Goal: Task Accomplishment & Management: Use online tool/utility

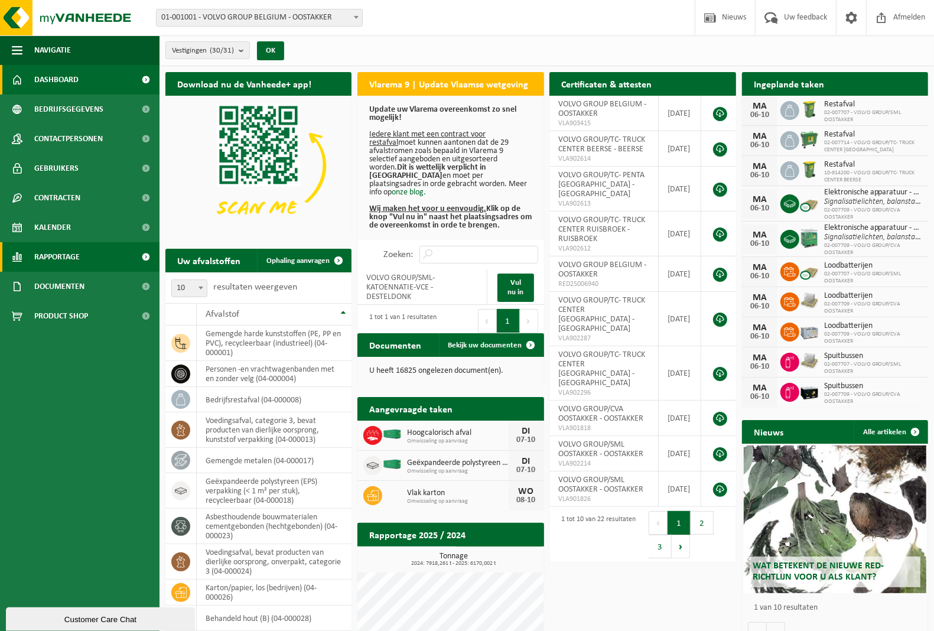
click at [59, 257] on span "Rapportage" at bounding box center [57, 257] width 46 height 30
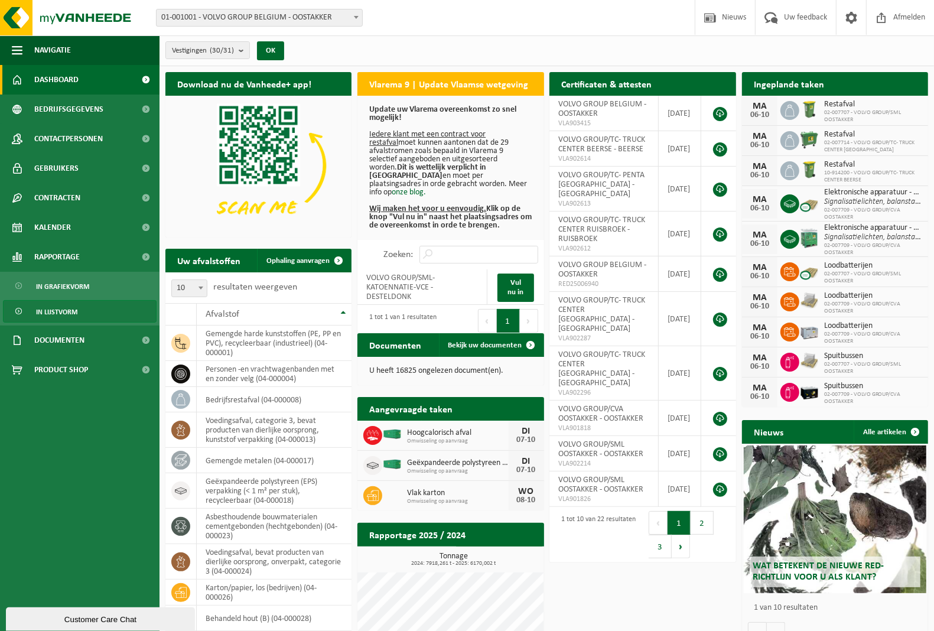
click at [64, 311] on span "In lijstvorm" at bounding box center [56, 312] width 41 height 22
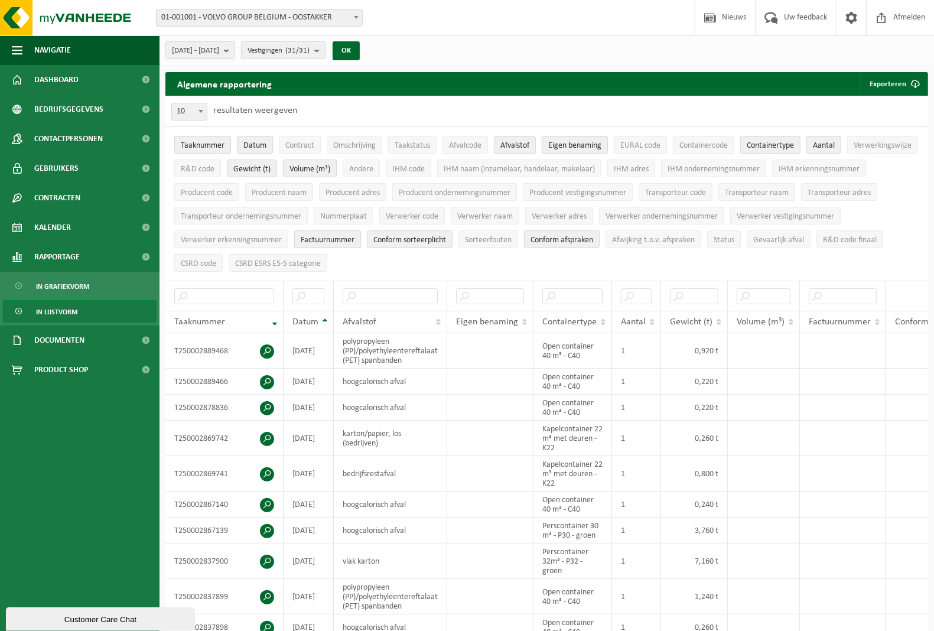
click at [235, 51] on b "submit" at bounding box center [229, 50] width 11 height 17
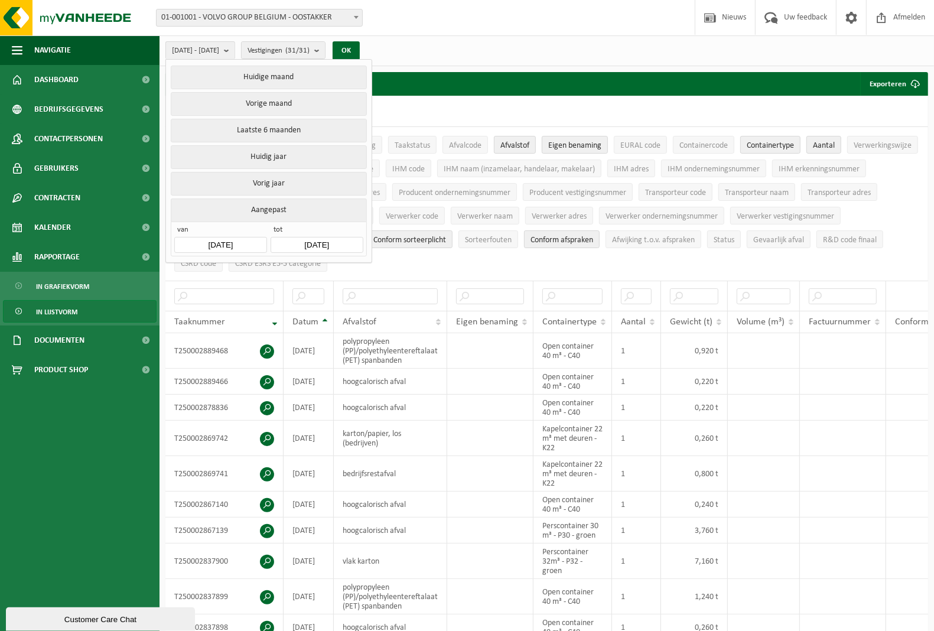
click at [232, 244] on input "[DATE]" at bounding box center [220, 245] width 92 height 16
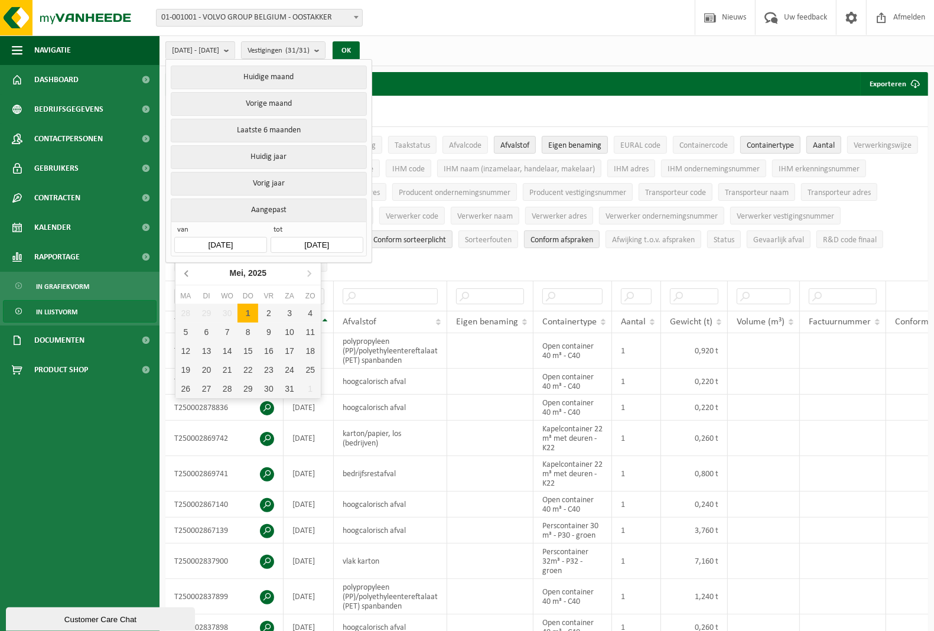
click at [186, 274] on icon at bounding box center [186, 274] width 3 height 6
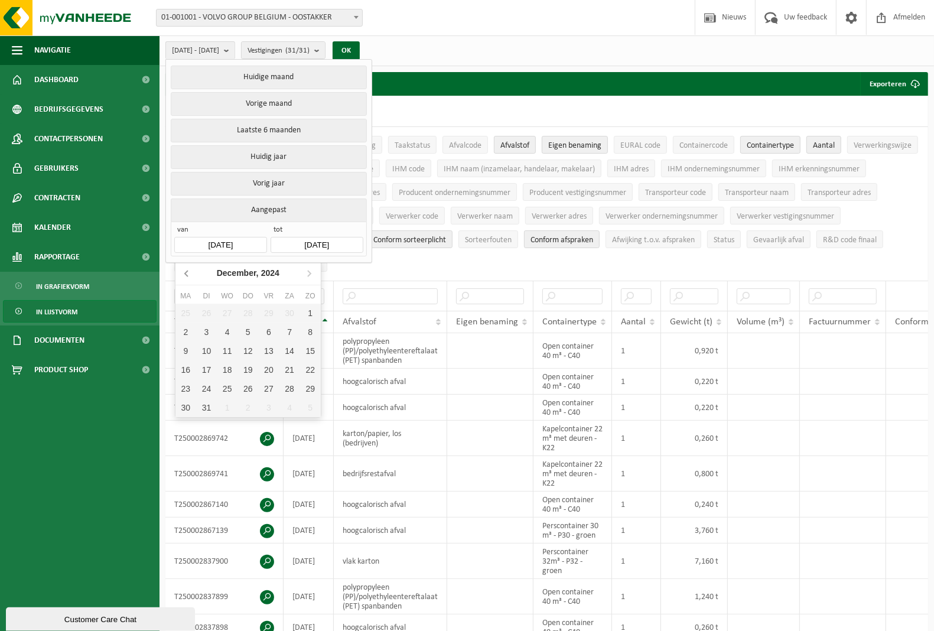
click at [186, 274] on icon at bounding box center [186, 274] width 3 height 6
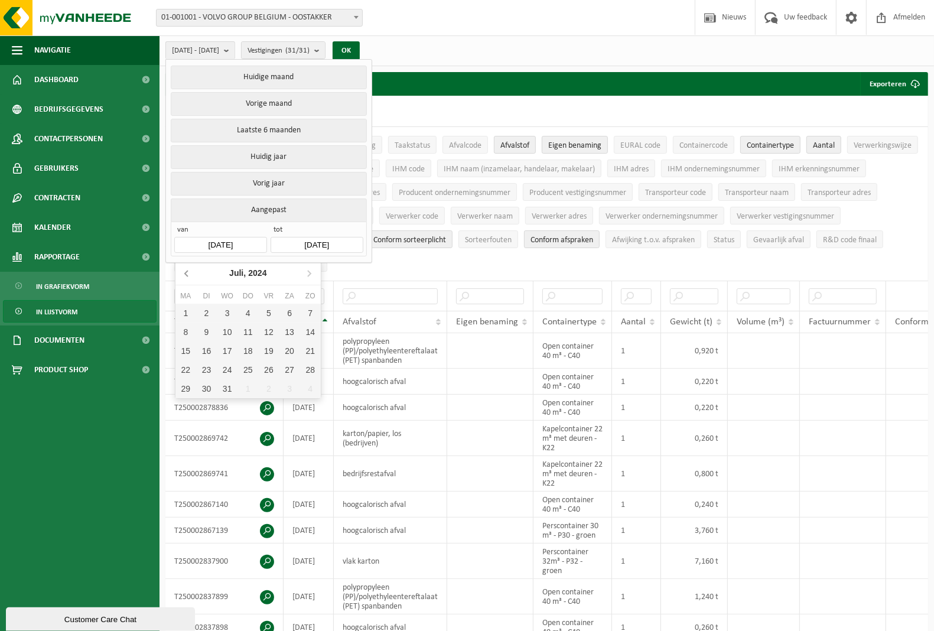
click at [186, 274] on icon at bounding box center [186, 274] width 3 height 6
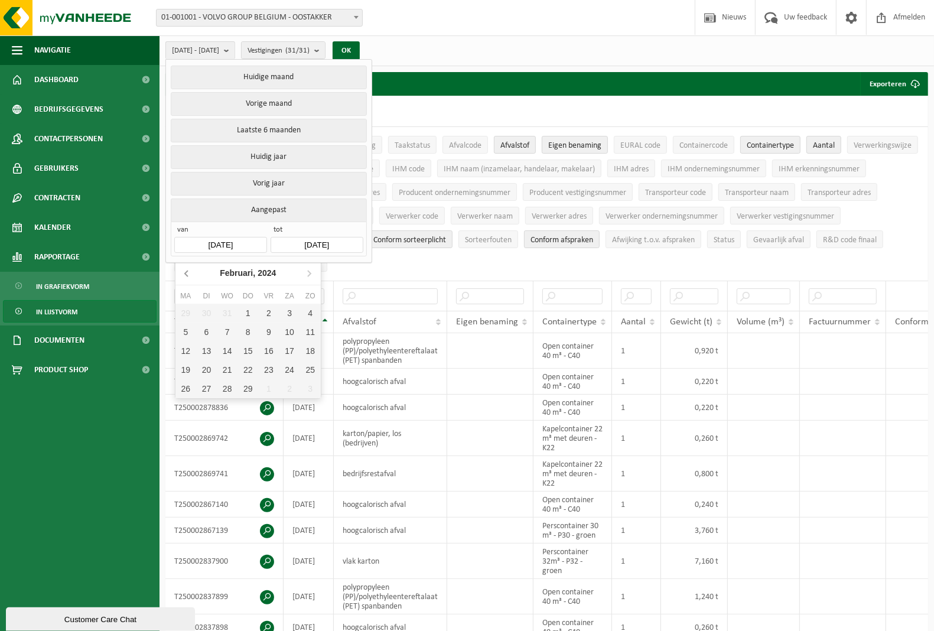
click at [186, 274] on icon at bounding box center [186, 274] width 3 height 6
click at [308, 274] on icon at bounding box center [309, 273] width 19 height 19
click at [190, 313] on div "1" at bounding box center [186, 313] width 21 height 19
type input "[DATE]"
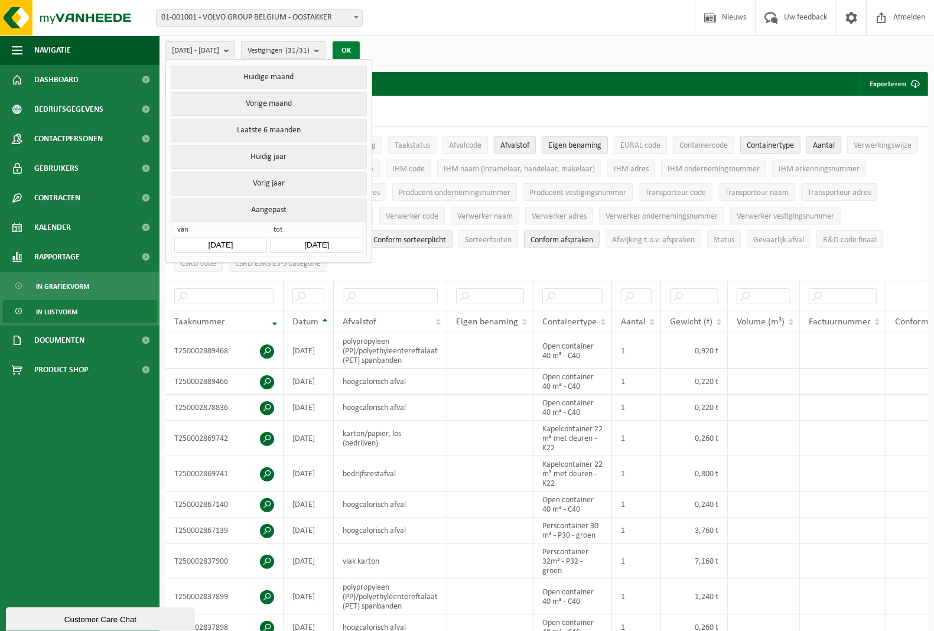
click at [360, 51] on button "OK" at bounding box center [346, 50] width 27 height 19
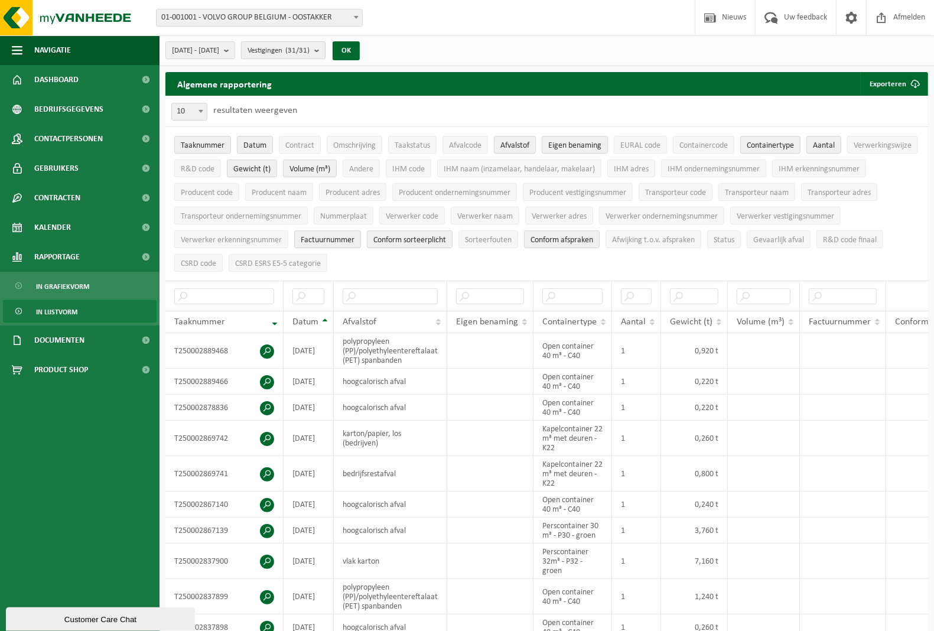
click at [325, 52] on b "submit" at bounding box center [319, 50] width 11 height 17
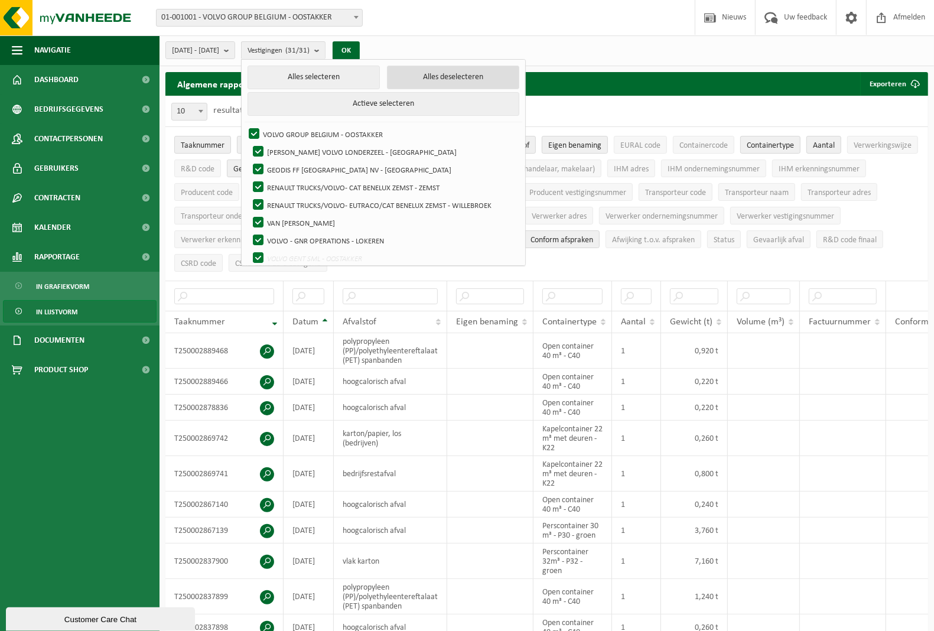
click at [438, 77] on button "Alles deselecteren" at bounding box center [453, 78] width 132 height 24
checkbox input "false"
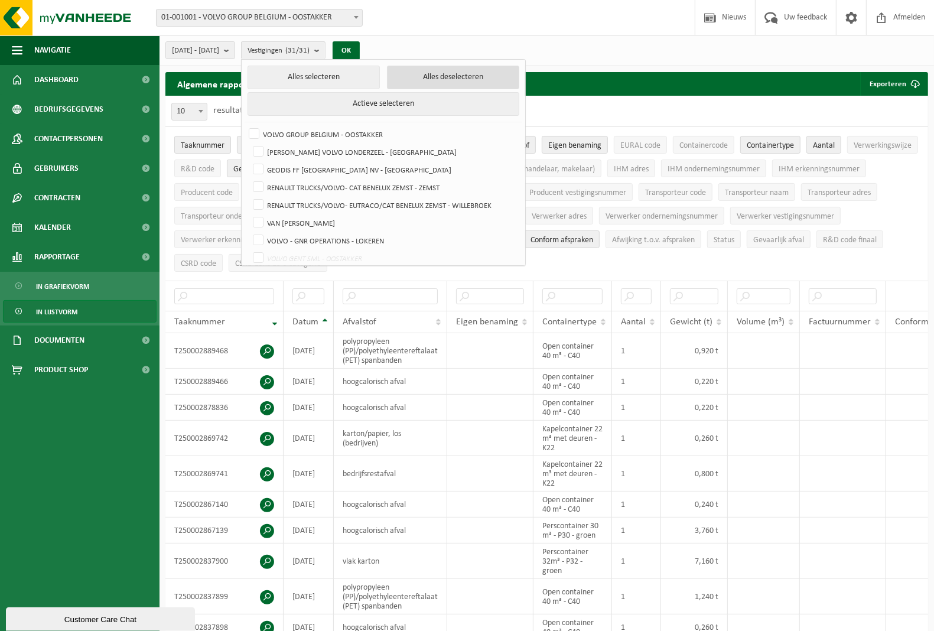
checkbox input "false"
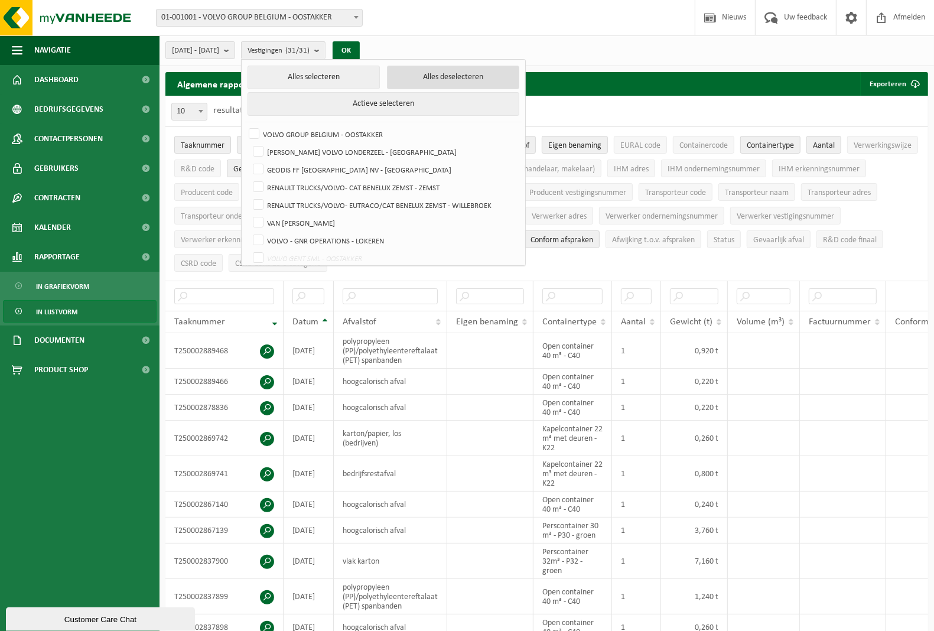
checkbox input "false"
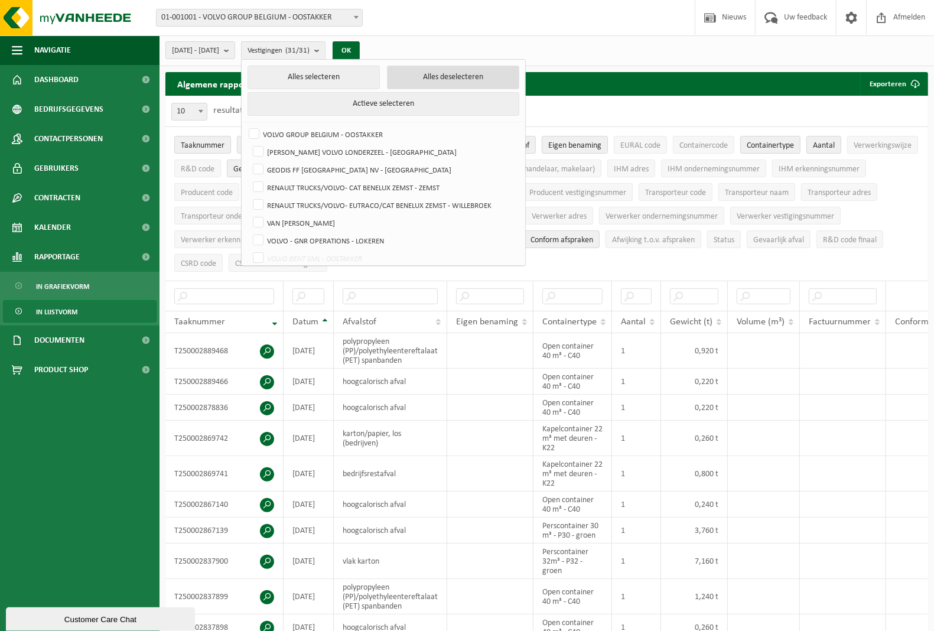
checkbox input "false"
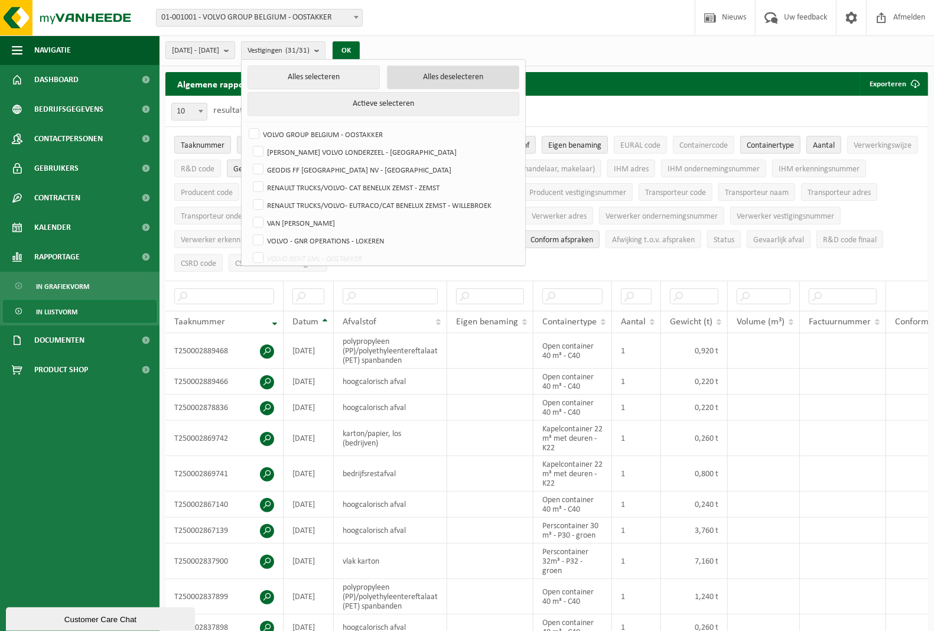
checkbox input "false"
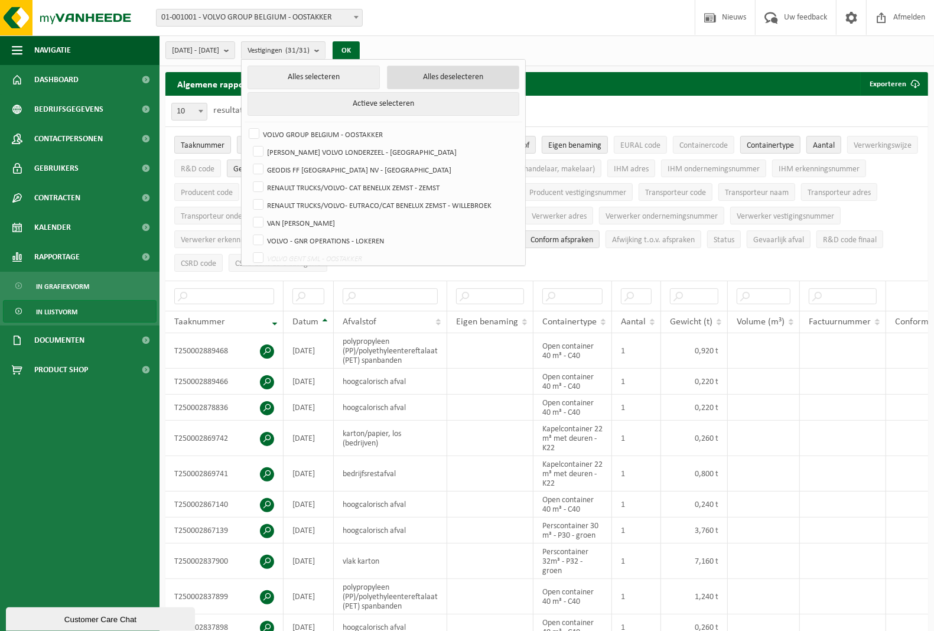
checkbox input "false"
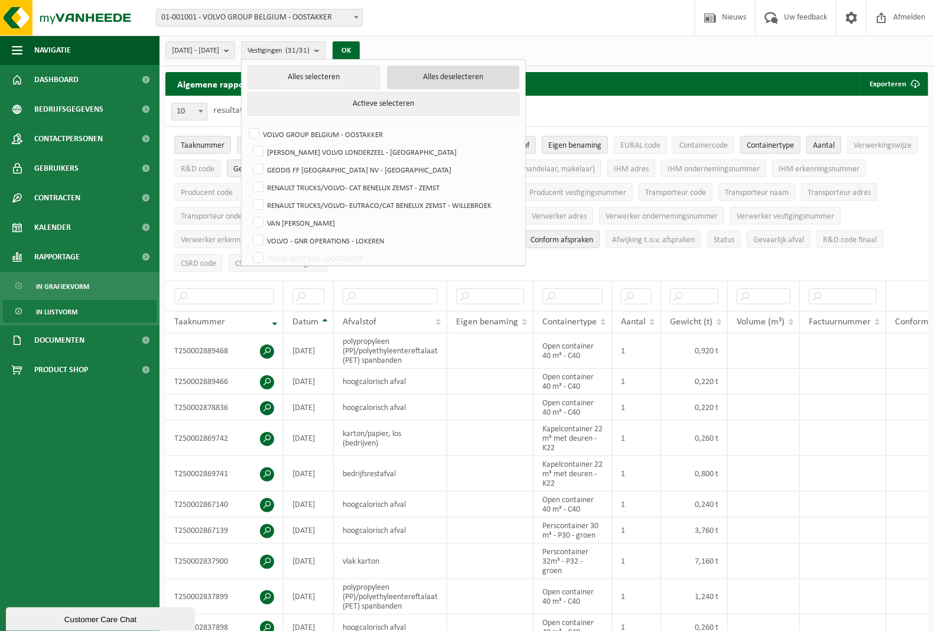
checkbox input "false"
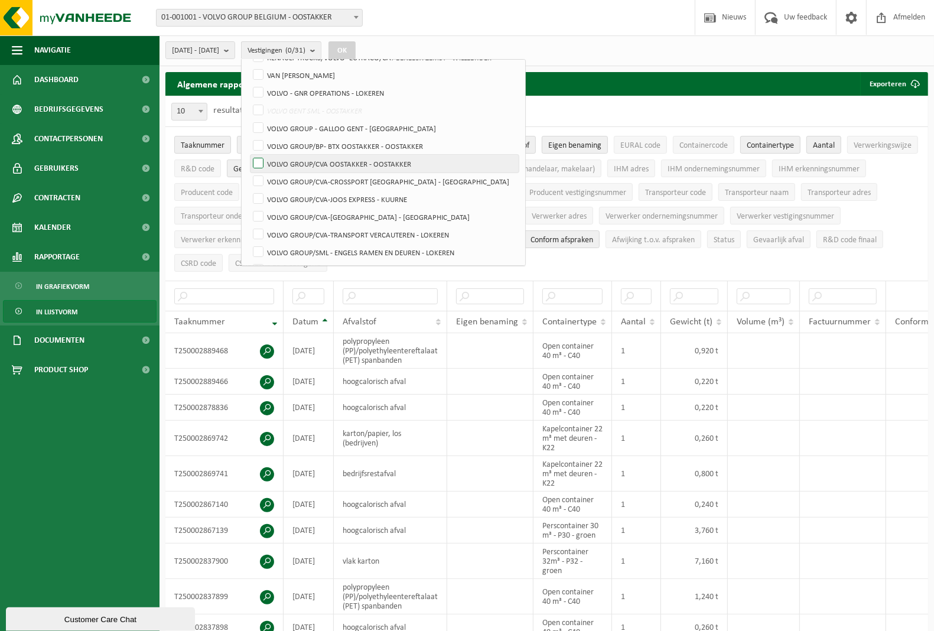
scroll to position [222, 0]
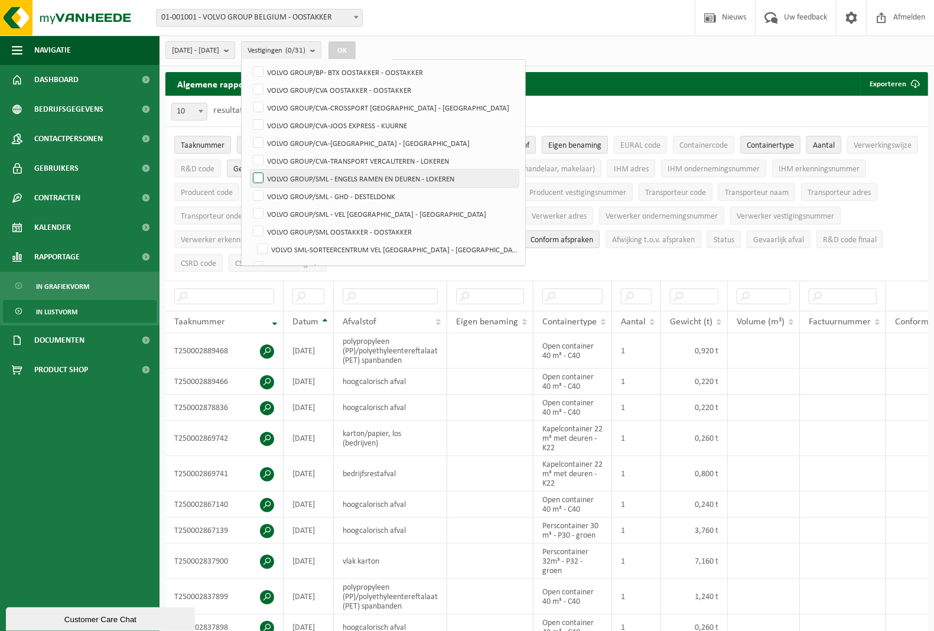
click at [288, 180] on label "VOLVO GROUP/SML - ENGELS RAMEN EN DEUREN - LOKEREN" at bounding box center [385, 179] width 268 height 18
click at [249, 170] on input "VOLVO GROUP/SML - ENGELS RAMEN EN DEUREN - LOKEREN" at bounding box center [248, 169] width 1 height 1
checkbox input "true"
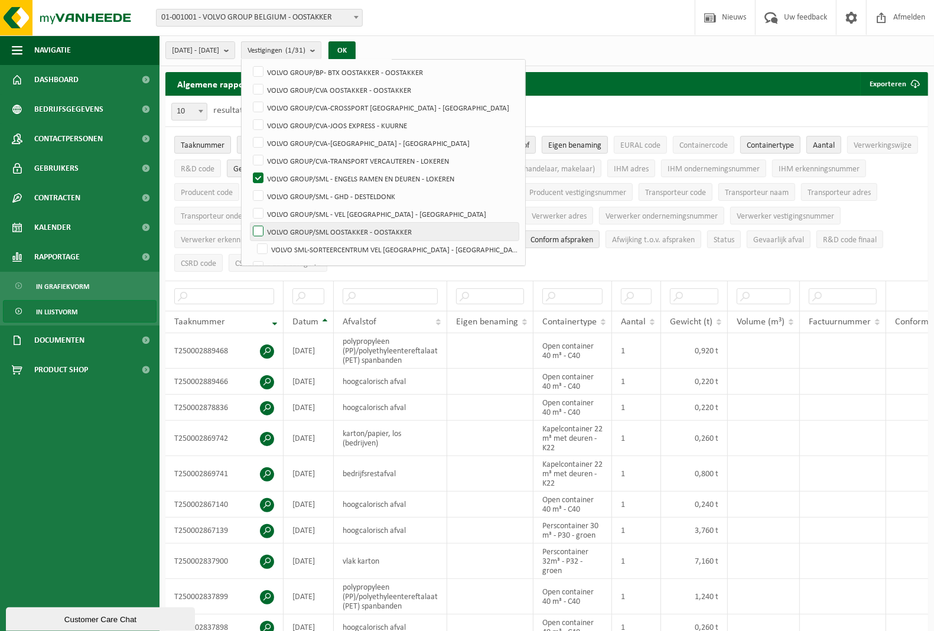
click at [290, 230] on label "VOLVO GROUP/SML OOSTAKKER - OOSTAKKER" at bounding box center [385, 232] width 268 height 18
click at [249, 223] on input "VOLVO GROUP/SML OOSTAKKER - OOSTAKKER" at bounding box center [248, 222] width 1 height 1
checkbox input "true"
click at [294, 246] on label "VOLVO SML-SORTEERCENTRUM VEL [GEOGRAPHIC_DATA] - [GEOGRAPHIC_DATA]" at bounding box center [387, 250] width 264 height 18
click at [253, 241] on input "VOLVO SML-SORTEERCENTRUM VEL [GEOGRAPHIC_DATA] - [GEOGRAPHIC_DATA]" at bounding box center [252, 240] width 1 height 1
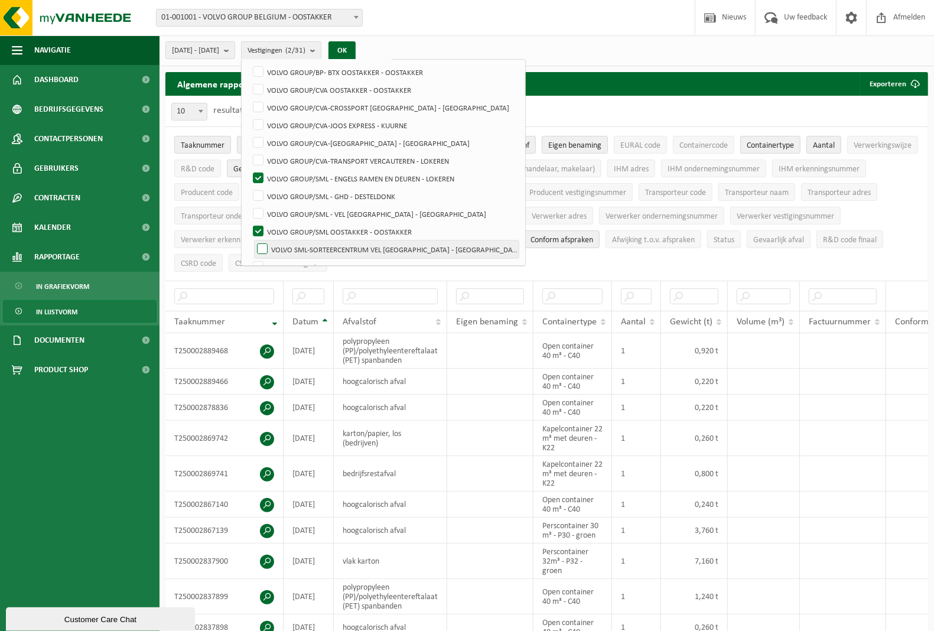
checkbox input "true"
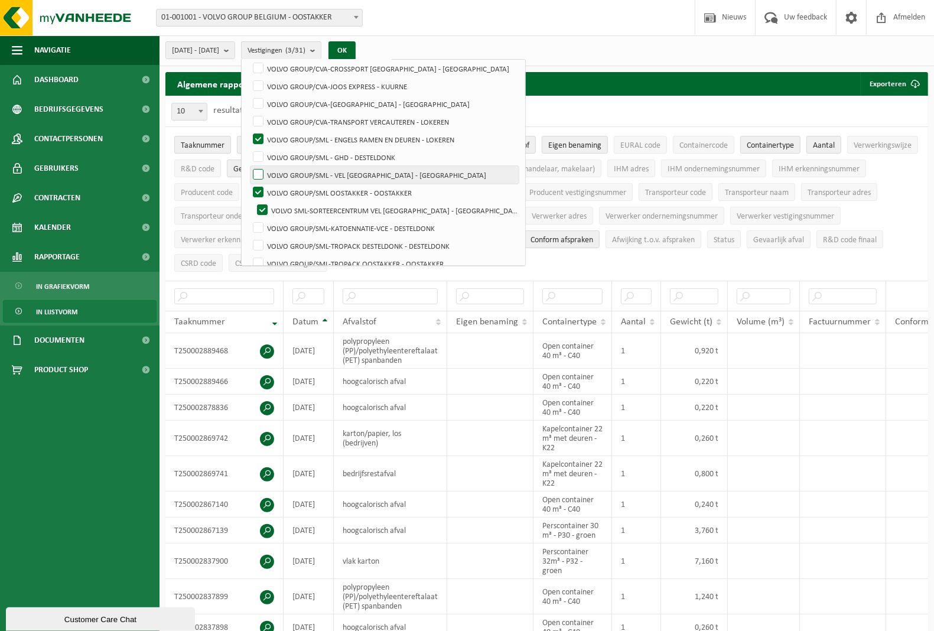
scroll to position [295, 0]
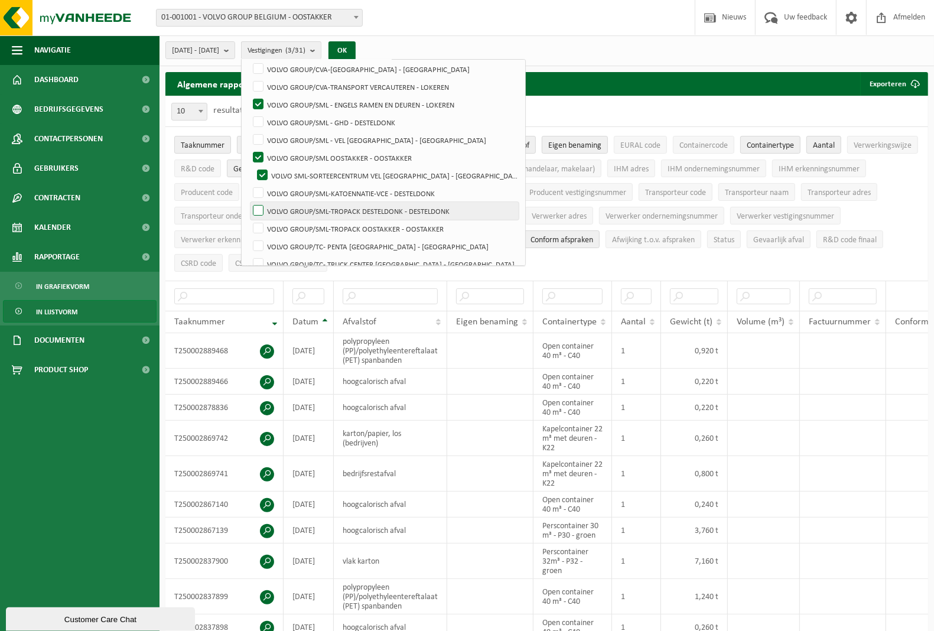
click at [290, 211] on label "VOLVO GROUP/SML-TROPACK DESTELDONK - DESTELDONK" at bounding box center [385, 211] width 268 height 18
click at [249, 202] on input "VOLVO GROUP/SML-TROPACK DESTELDONK - DESTELDONK" at bounding box center [248, 202] width 1 height 1
checkbox input "true"
click at [288, 225] on label "VOLVO GROUP/SML-TROPACK OOSTAKKER - OOSTAKKER" at bounding box center [385, 229] width 268 height 18
click at [249, 220] on input "VOLVO GROUP/SML-TROPACK OOSTAKKER - OOSTAKKER" at bounding box center [248, 219] width 1 height 1
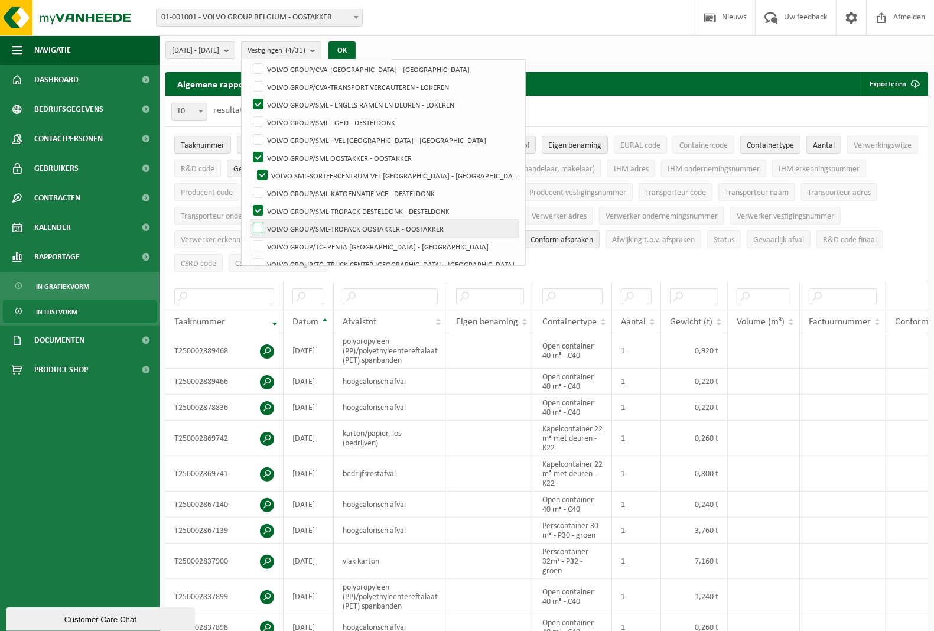
checkbox input "true"
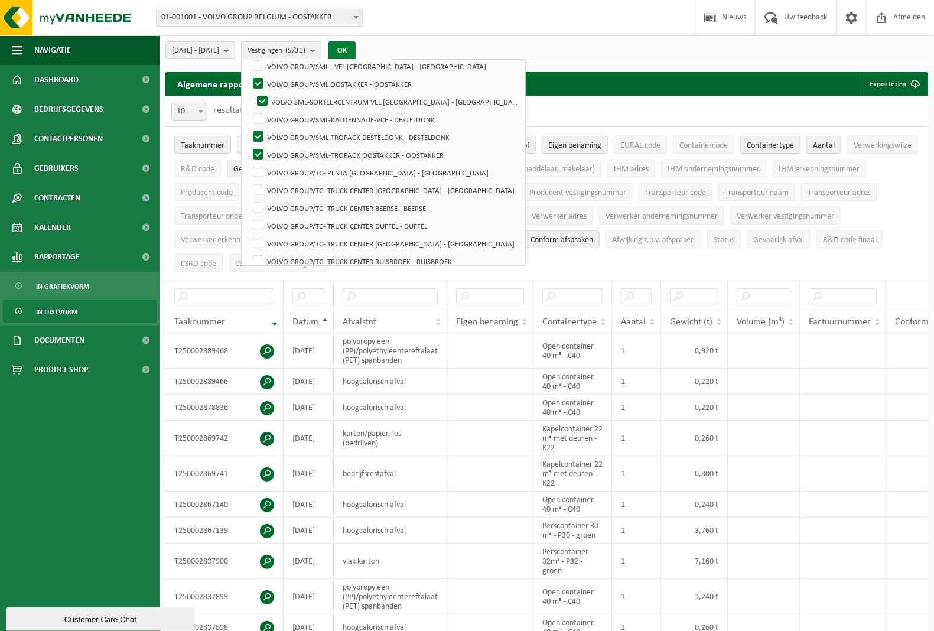
click at [356, 50] on button "OK" at bounding box center [342, 50] width 27 height 19
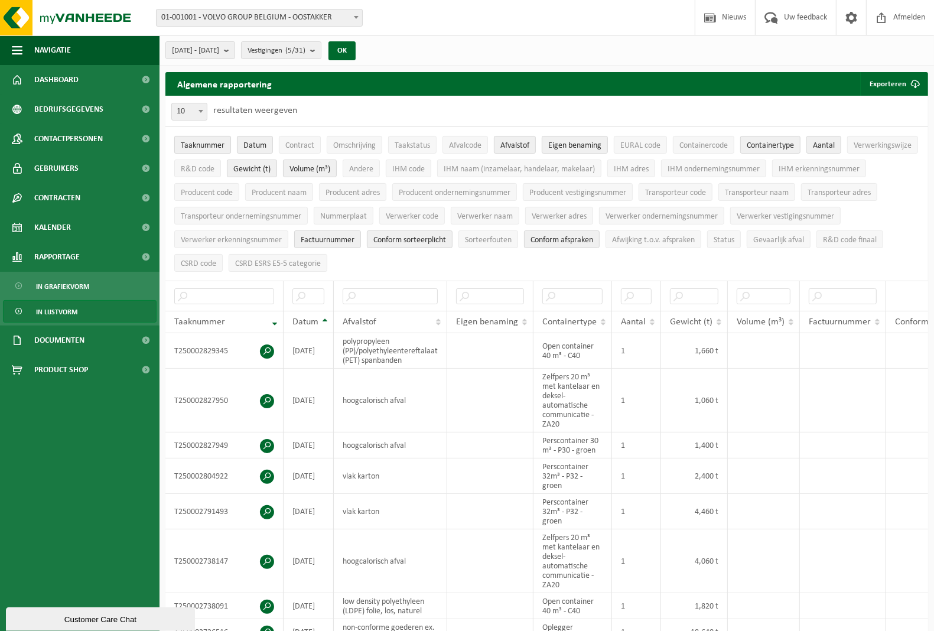
click at [204, 147] on span "Taaknummer" at bounding box center [203, 145] width 44 height 9
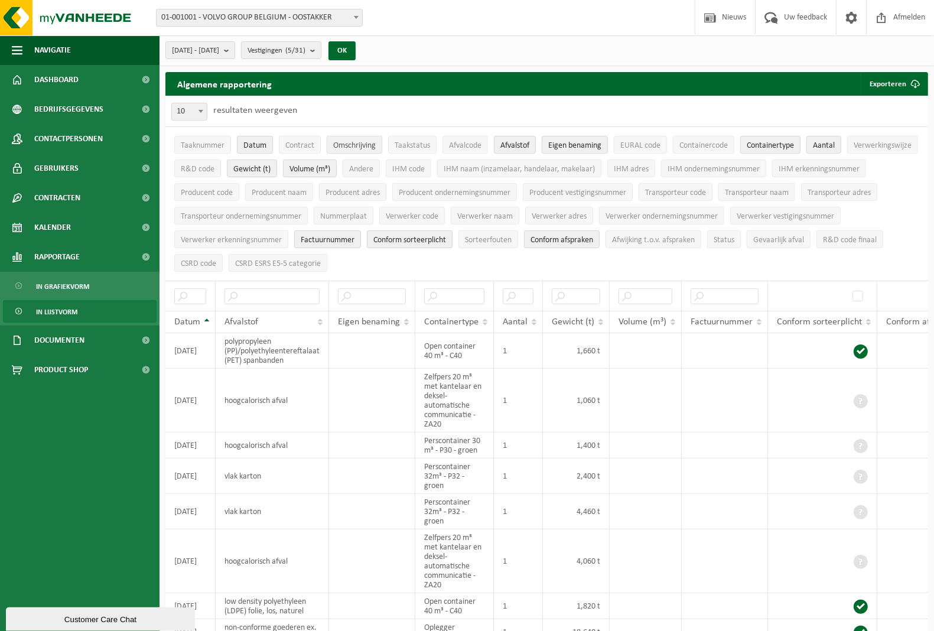
click at [342, 148] on span "Omschrijving" at bounding box center [354, 145] width 43 height 9
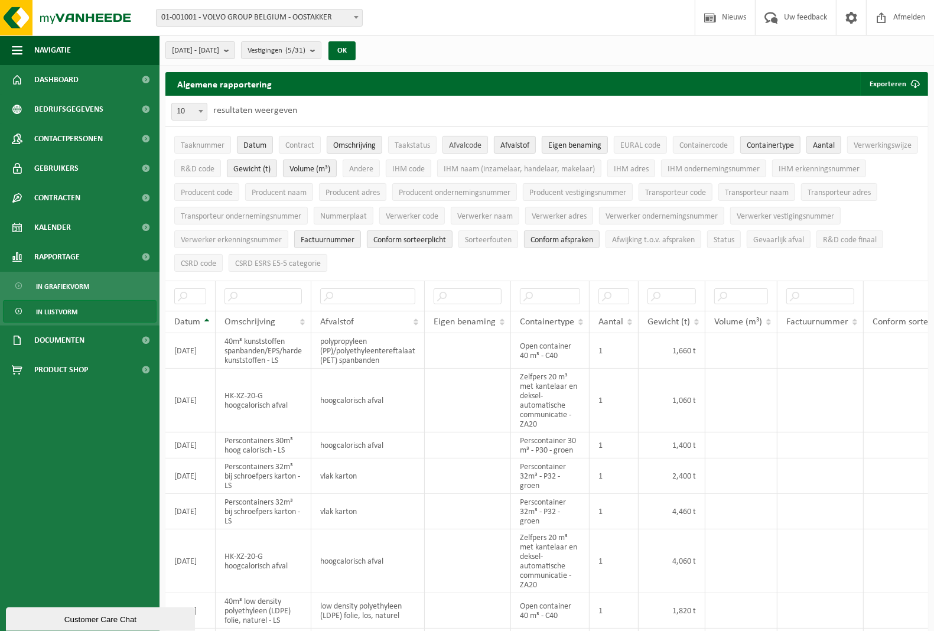
click at [461, 146] on span "Afvalcode" at bounding box center [465, 145] width 33 height 9
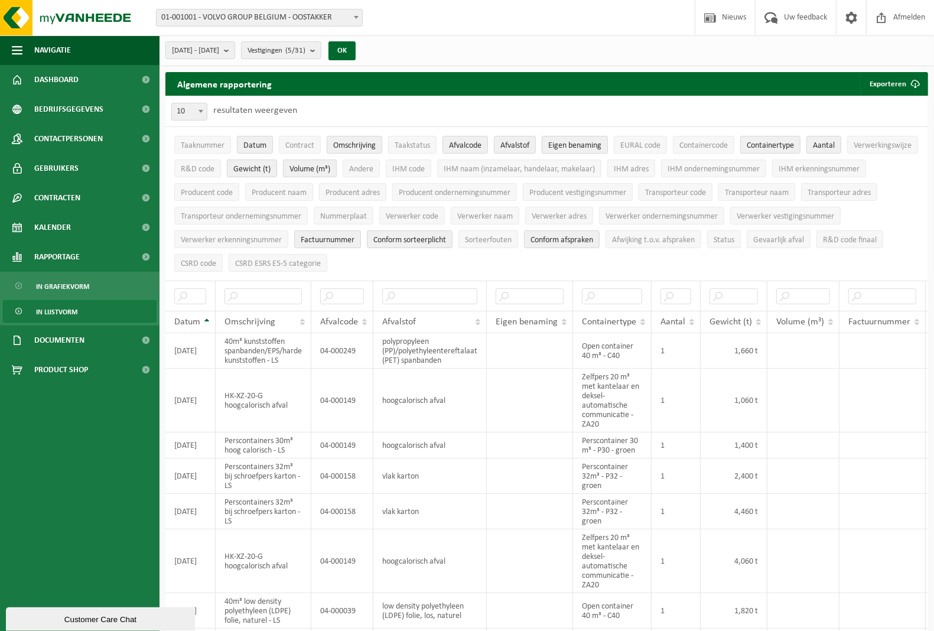
click at [564, 144] on span "Eigen benaming" at bounding box center [574, 145] width 53 height 9
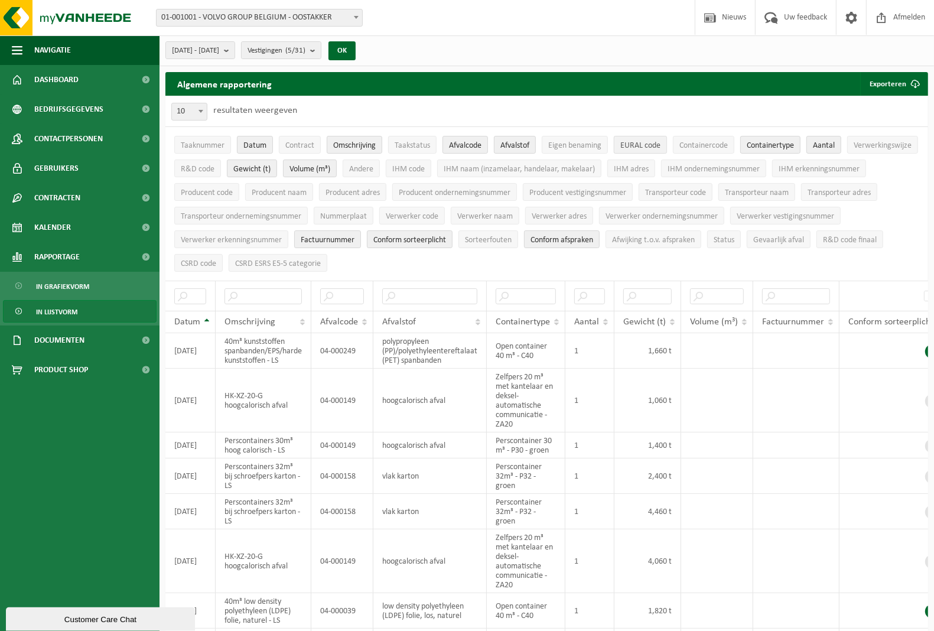
click at [631, 148] on span "EURAL code" at bounding box center [640, 145] width 40 height 9
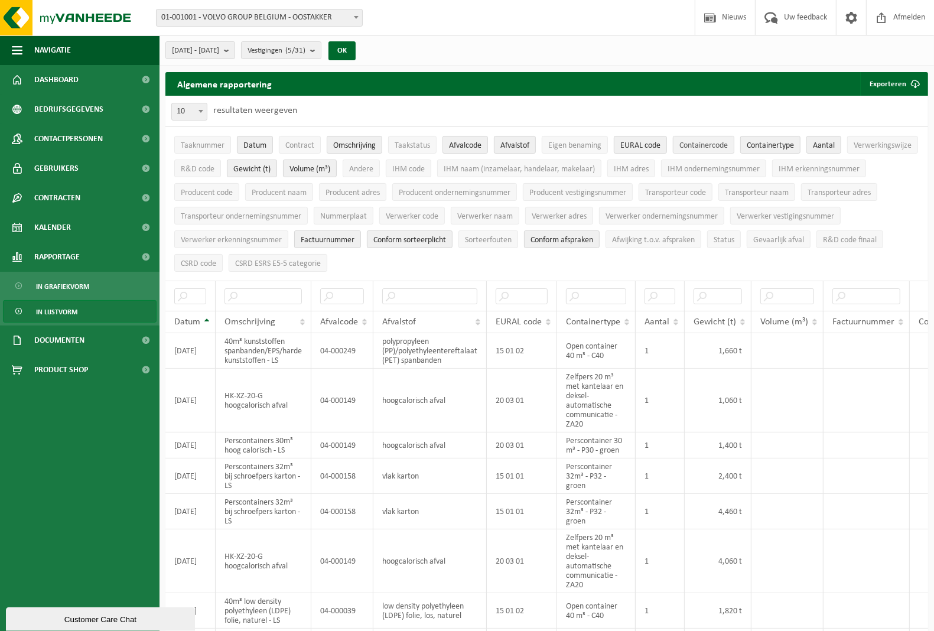
click at [709, 147] on span "Containercode" at bounding box center [704, 145] width 48 height 9
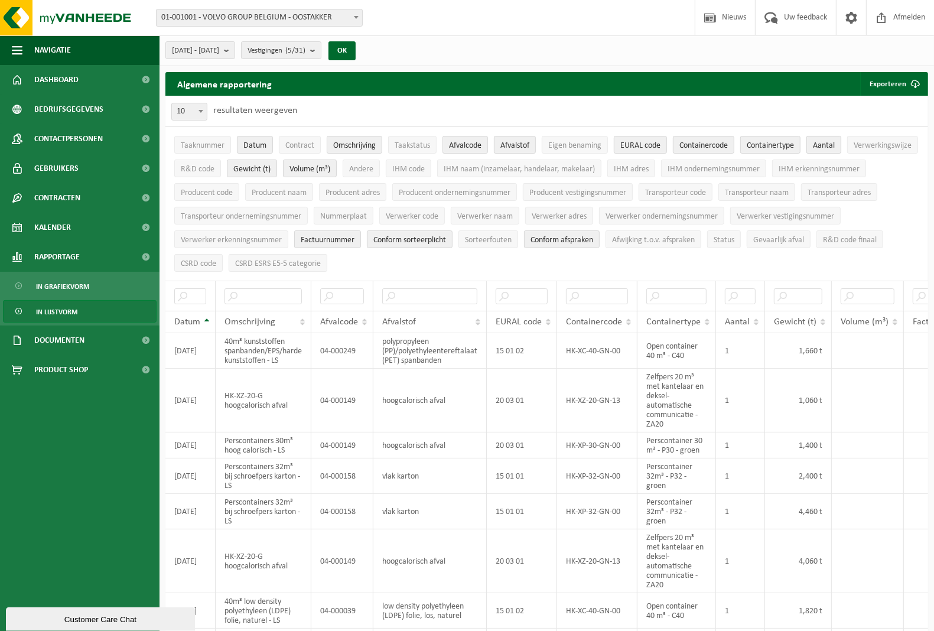
click at [830, 147] on span "Aantal" at bounding box center [824, 145] width 22 height 9
click at [854, 150] on span "Verwerkingswijze" at bounding box center [883, 145] width 58 height 9
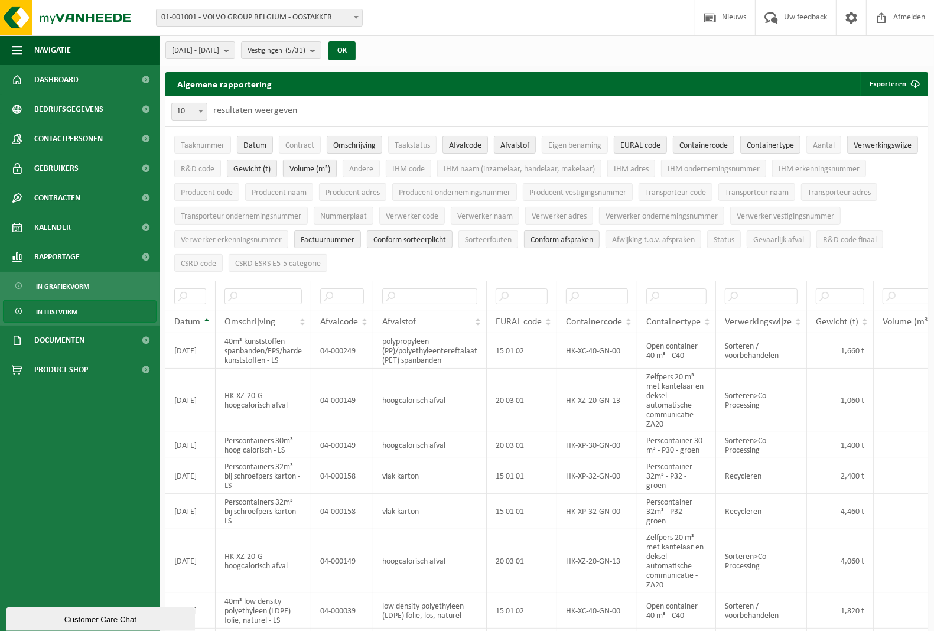
click at [330, 170] on span "Volume (m³)" at bounding box center [310, 169] width 41 height 9
click at [380, 196] on span "Producent adres" at bounding box center [353, 193] width 54 height 9
click at [307, 194] on span "Producent naam" at bounding box center [279, 193] width 55 height 9
click at [355, 241] on span "Factuurnummer" at bounding box center [328, 240] width 54 height 9
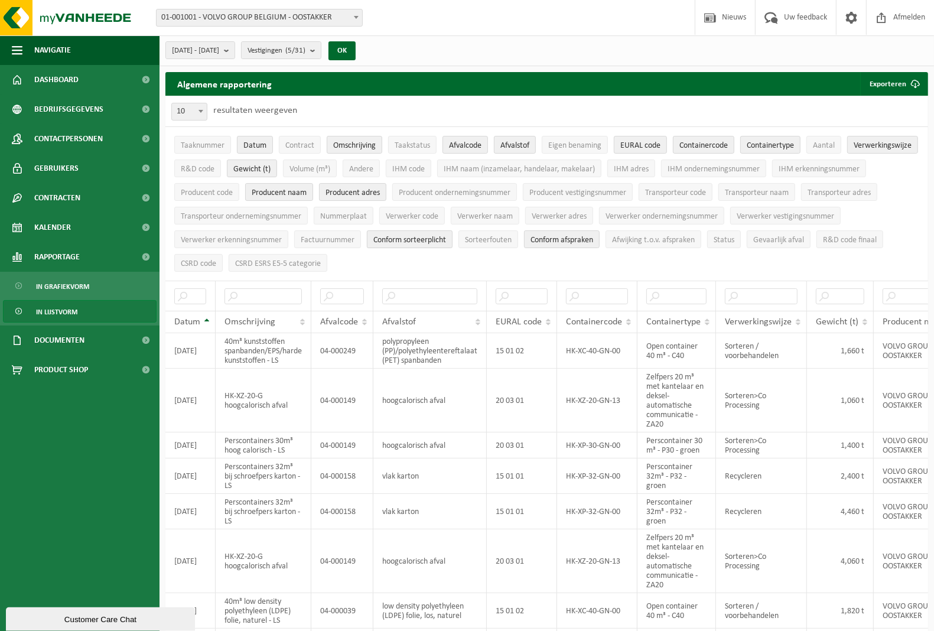
click at [446, 241] on span "Conform sorteerplicht" at bounding box center [409, 240] width 73 height 9
click at [593, 239] on span "Conform afspraken" at bounding box center [562, 240] width 63 height 9
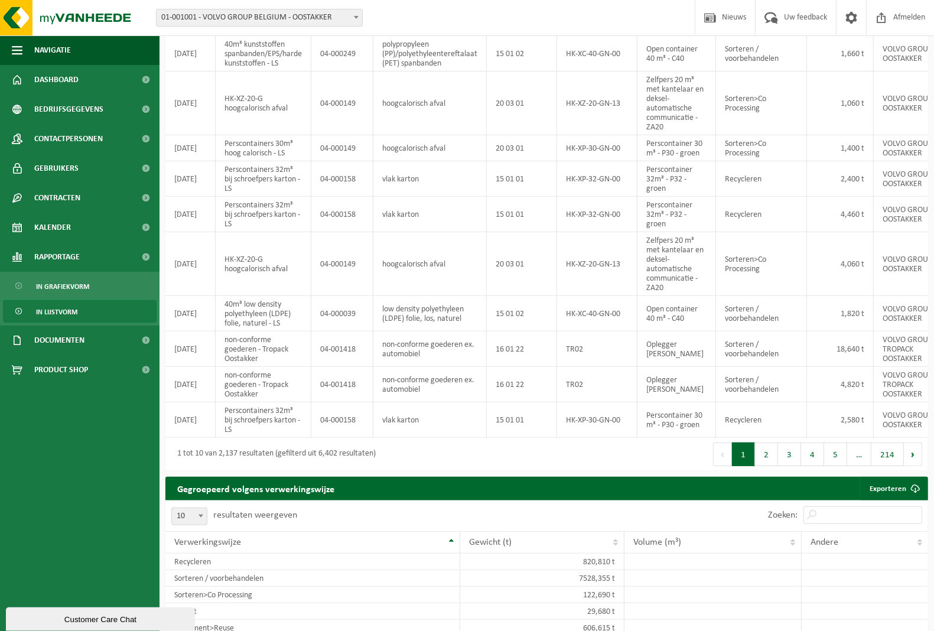
scroll to position [0, 0]
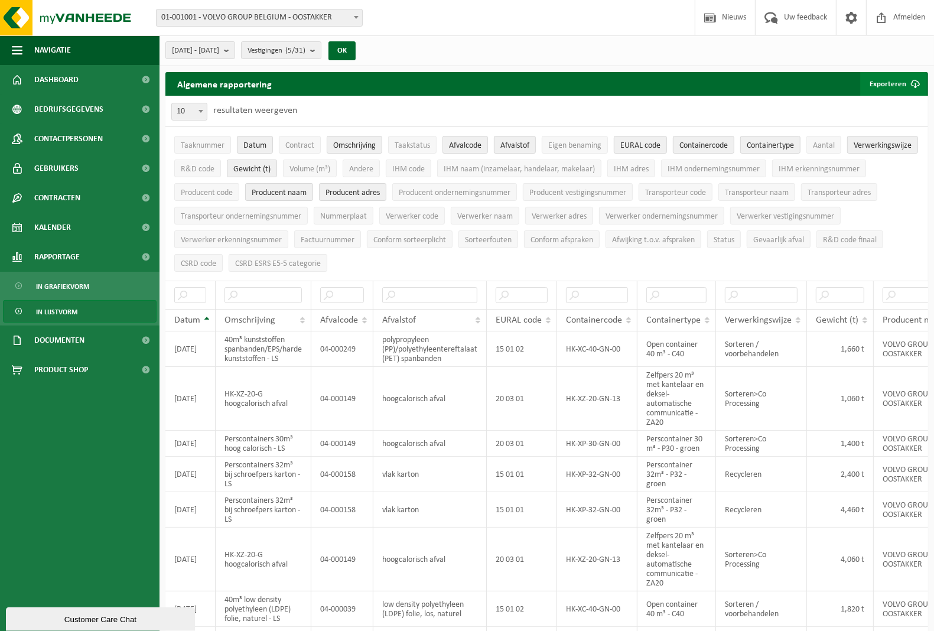
click at [881, 86] on button "Exporteren" at bounding box center [893, 84] width 67 height 24
click at [873, 111] on link "Enkel mijn selectie" at bounding box center [873, 108] width 107 height 24
